Goal: Check status: Check status

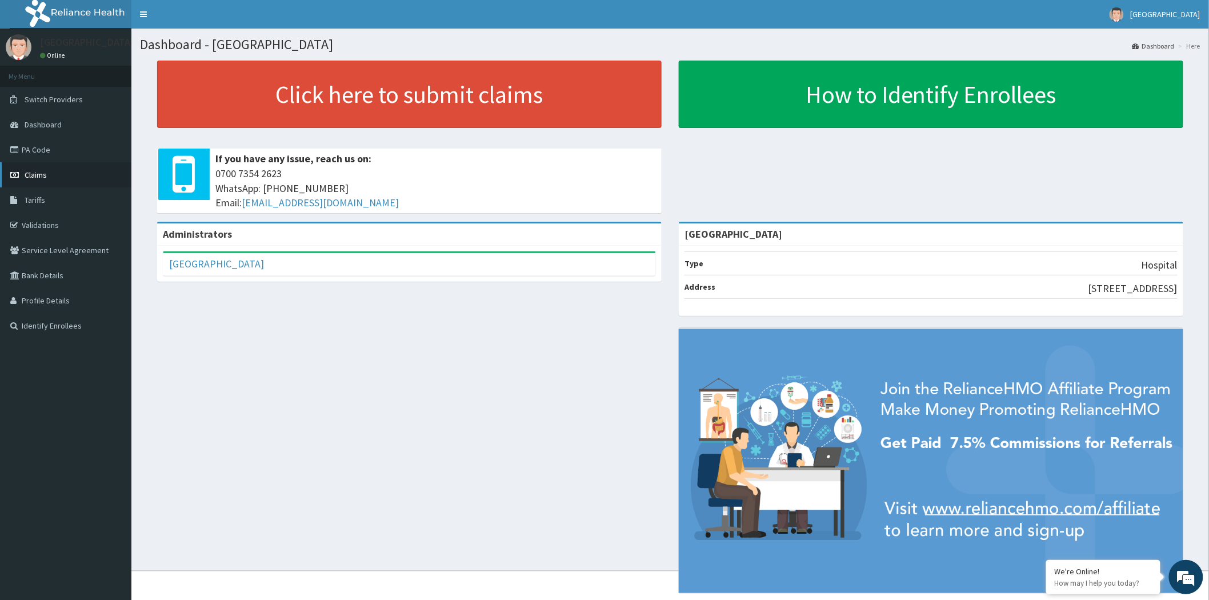
click at [40, 174] on span "Claims" at bounding box center [36, 175] width 22 height 10
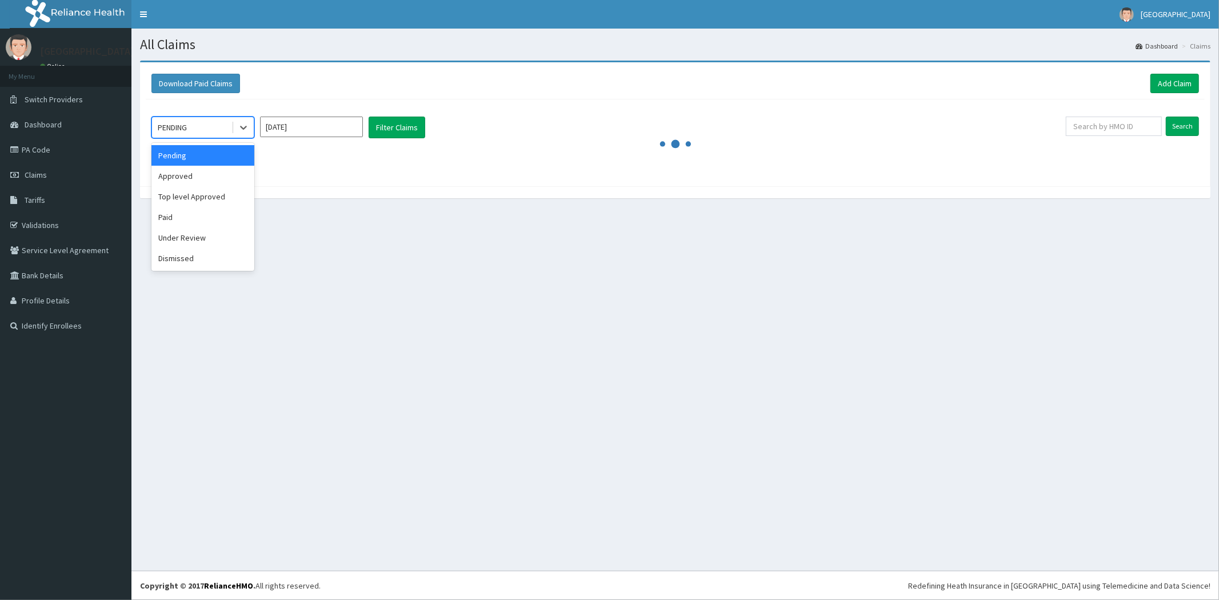
click at [227, 129] on div "PENDING" at bounding box center [191, 127] width 79 height 18
click at [189, 176] on div "Approved" at bounding box center [202, 176] width 103 height 21
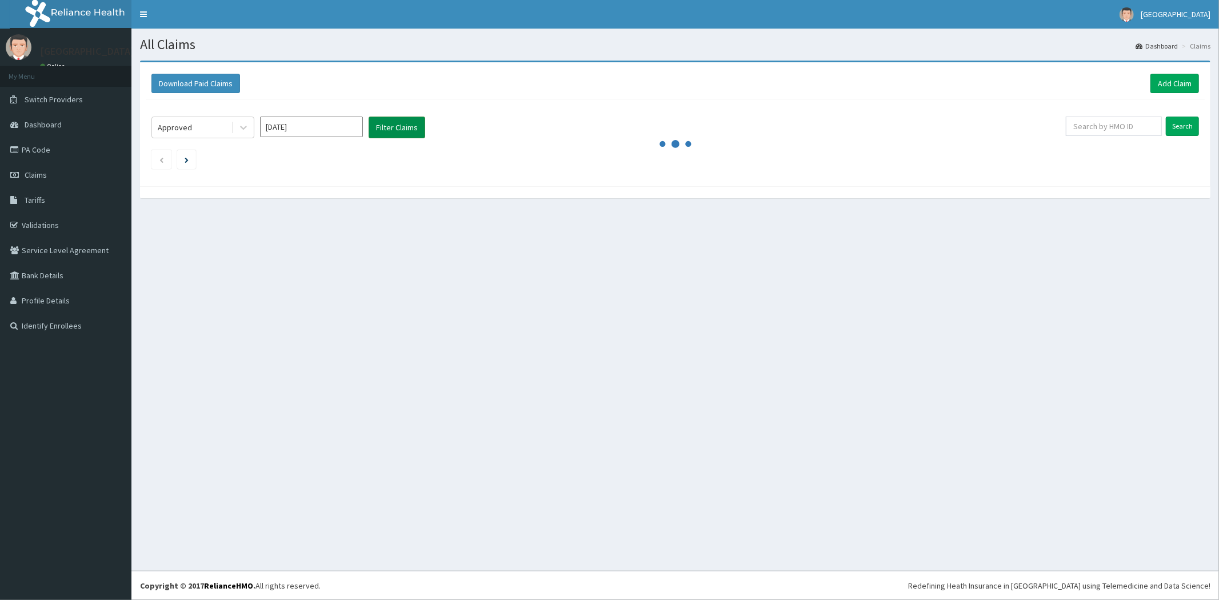
click at [386, 120] on button "Filter Claims" at bounding box center [397, 128] width 57 height 22
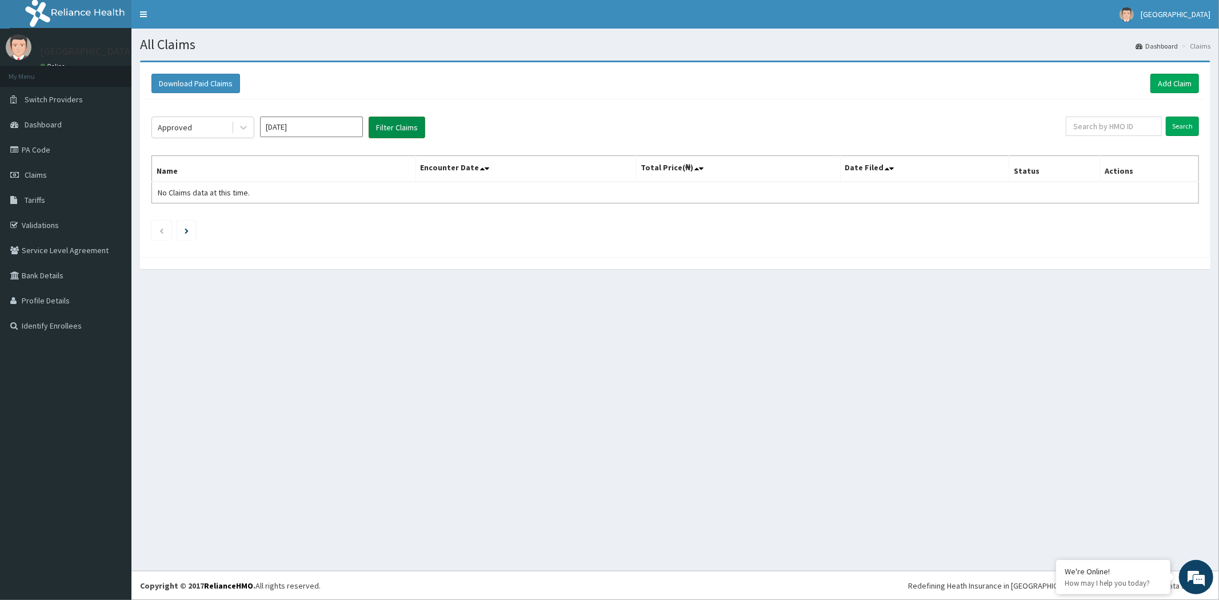
click at [387, 124] on button "Filter Claims" at bounding box center [397, 128] width 57 height 22
click at [315, 134] on input "Aug 2025" at bounding box center [311, 127] width 103 height 21
click at [269, 223] on div "Jul" at bounding box center [277, 221] width 23 height 21
type input "Jul 2025"
click at [399, 126] on button "Filter Claims" at bounding box center [397, 128] width 57 height 22
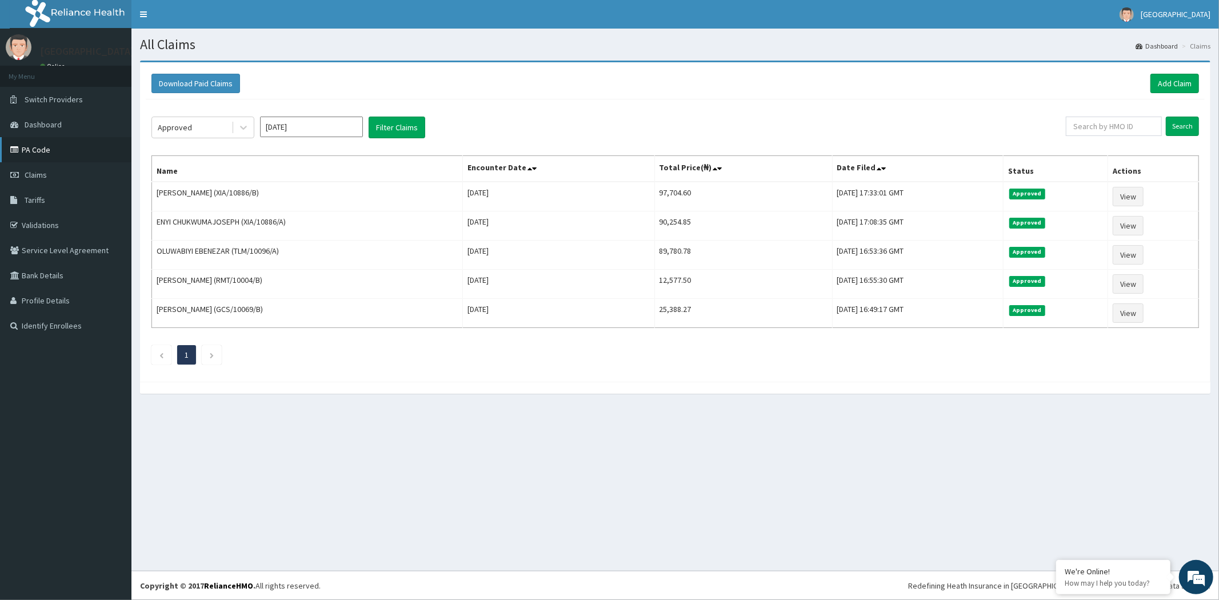
click at [35, 154] on link "PA Code" at bounding box center [65, 149] width 131 height 25
